Goal: Check status: Check status

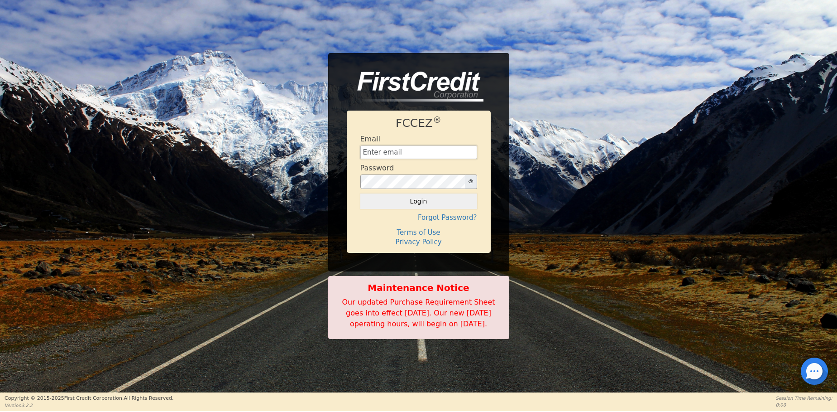
click at [405, 146] on input "text" at bounding box center [418, 152] width 117 height 14
type input "[EMAIL_ADDRESS][DOMAIN_NAME]"
click at [417, 194] on button "Login" at bounding box center [418, 200] width 117 height 15
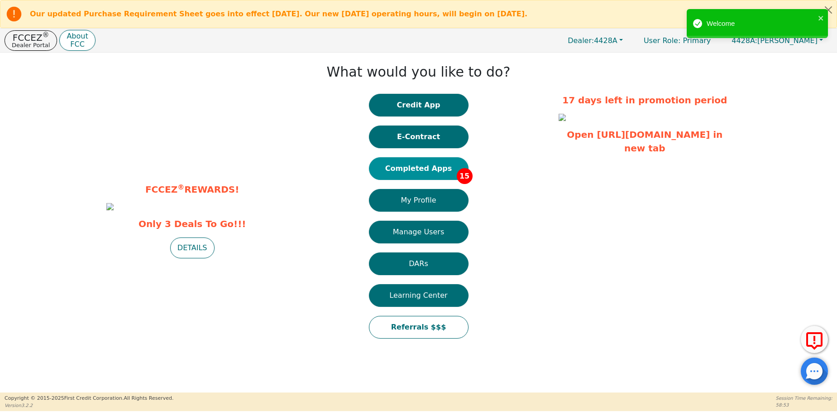
drag, startPoint x: 417, startPoint y: 194, endPoint x: 426, endPoint y: 168, distance: 27.5
click at [426, 168] on button "Completed Apps 15" at bounding box center [419, 168] width 100 height 23
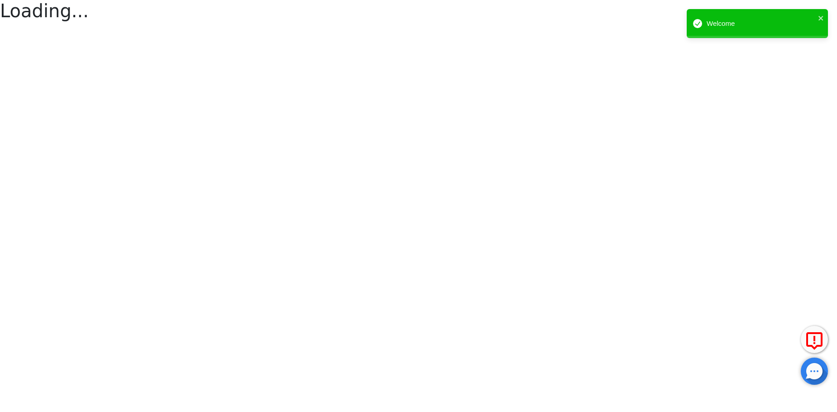
click at [426, 94] on html "Our updated Purchase Requirement Sheet goes into effect [DATE]. Our new [DATE] …" at bounding box center [418, 47] width 837 height 94
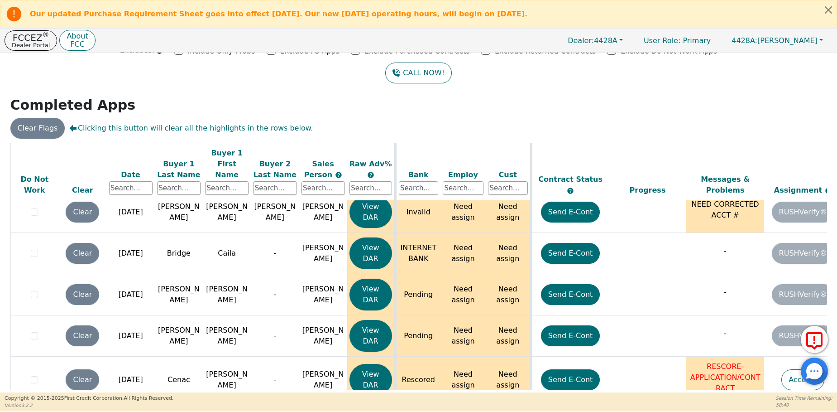
scroll to position [439, 0]
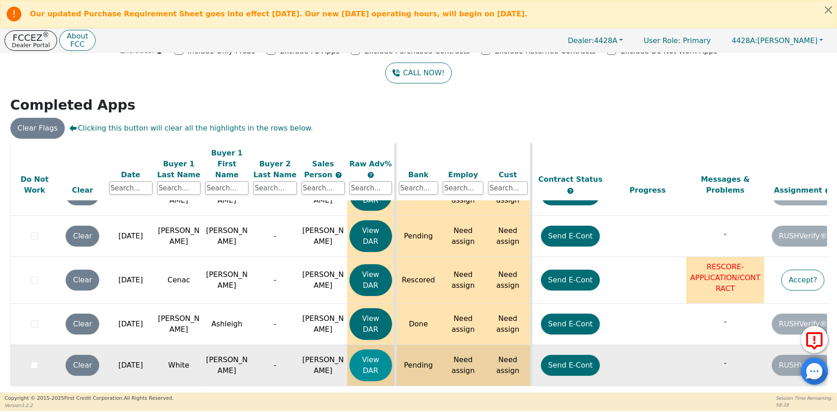
click at [376, 350] on button "View DAR" at bounding box center [371, 365] width 43 height 32
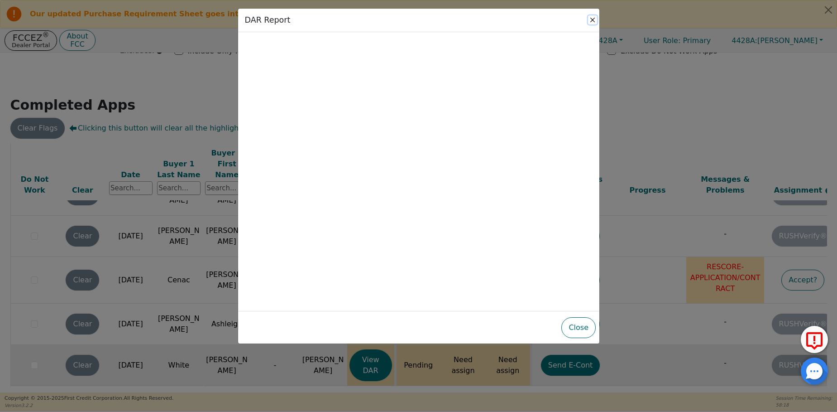
click at [592, 21] on button "Close" at bounding box center [592, 19] width 9 height 9
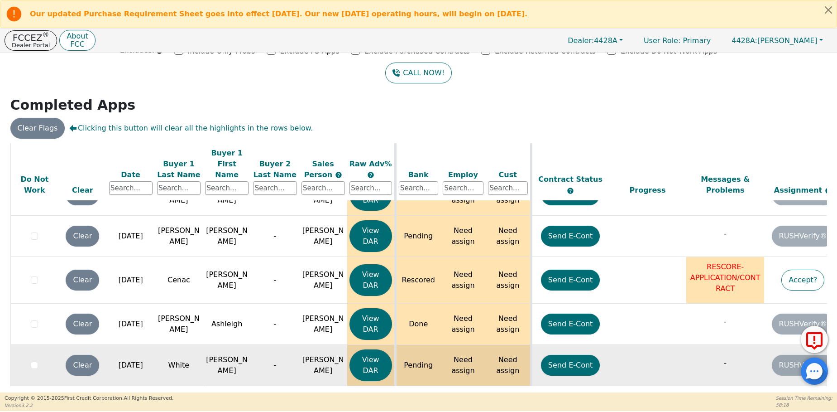
click at [592, 21] on div "Our updated Purchase Requirement Sheet goes into effect [DATE]. Our new [DATE] …" at bounding box center [410, 14] width 811 height 18
click at [197, 367] on td "White" at bounding box center [179, 365] width 48 height 41
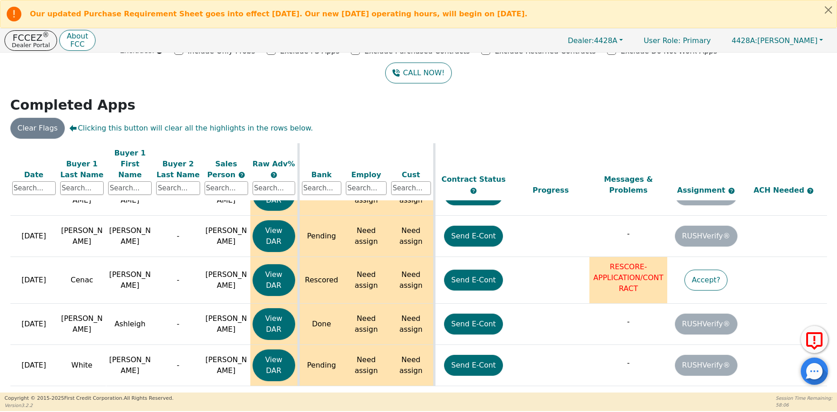
scroll to position [439, 176]
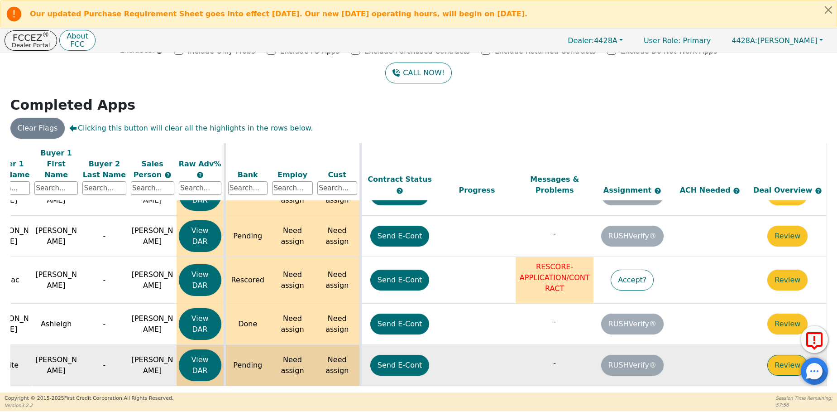
click at [777, 354] on button "Review" at bounding box center [787, 364] width 40 height 21
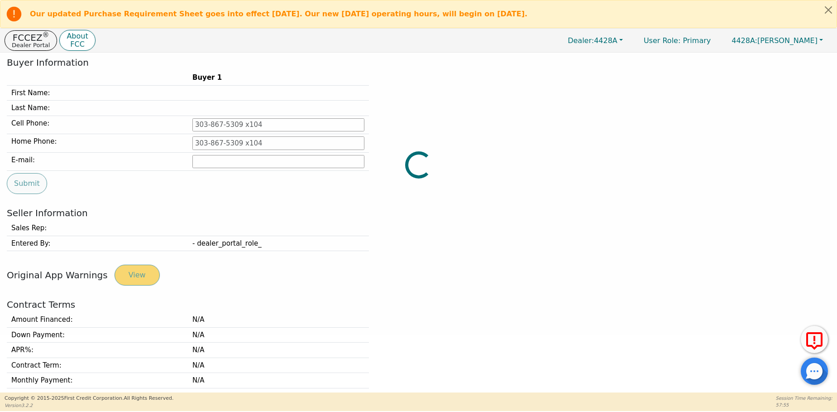
type input "[PHONE_NUMBER]"
type input "[EMAIL_ADDRESS][DOMAIN_NAME]"
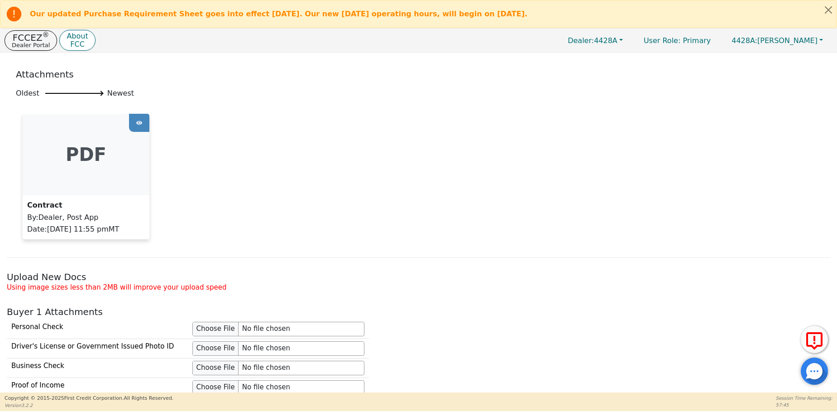
scroll to position [618, 0]
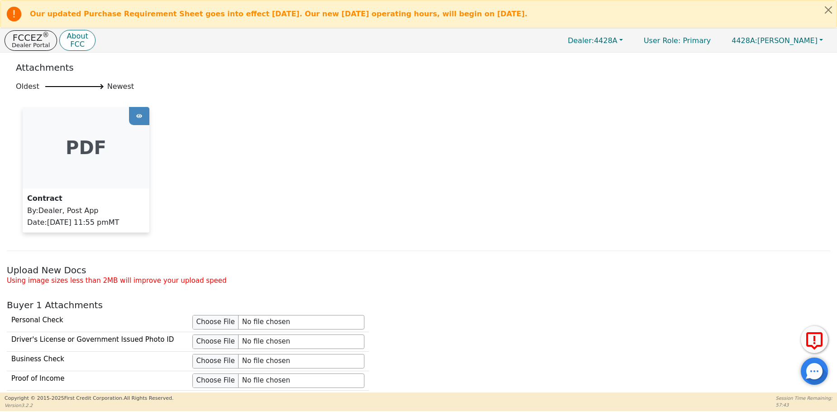
click at [92, 157] on div "pdf" at bounding box center [86, 147] width 127 height 81
click at [139, 118] on icon at bounding box center [139, 116] width 6 height 14
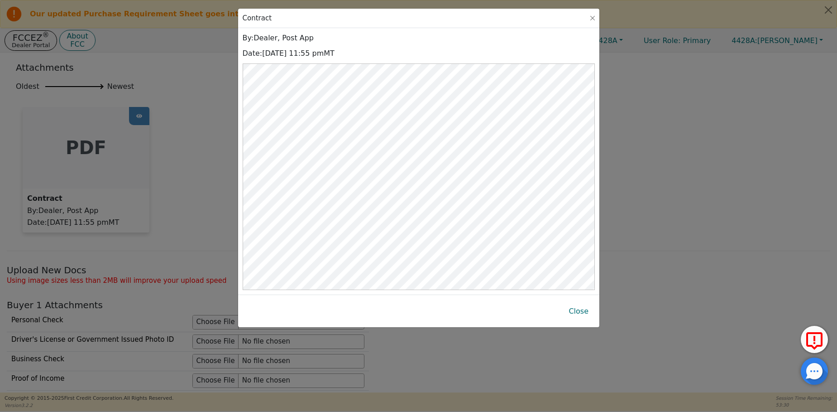
click at [835, 242] on div "Contract By : Dealer, Post App Date : [DATE] 11:55 pm MT Close" at bounding box center [418, 206] width 837 height 412
click at [594, 18] on button "Close" at bounding box center [592, 18] width 9 height 9
click at [594, 18] on div "Contract By : Dealer, Post App Date : [DATE] 11:55 pm MT Close" at bounding box center [419, 168] width 362 height 320
